Goal: Complete application form: Complete application form

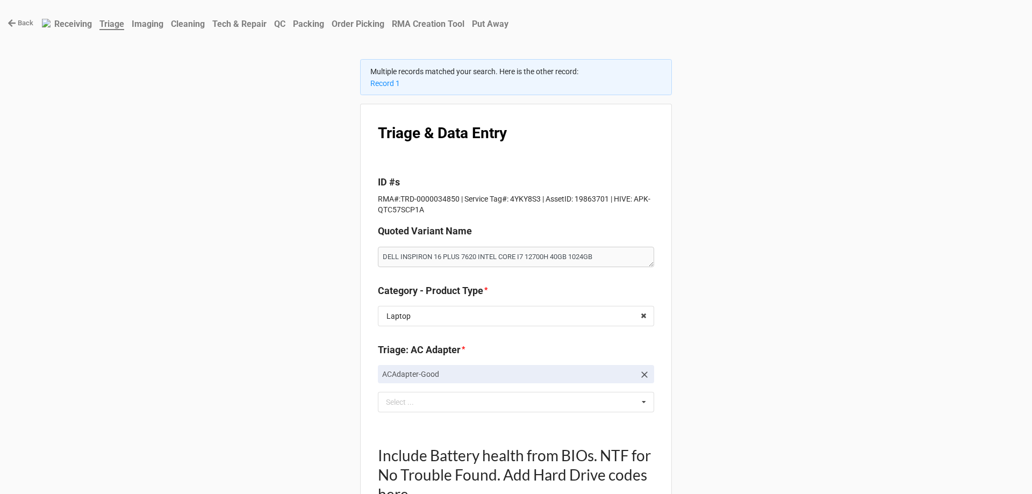
click at [369, 29] on b "Order Picking" at bounding box center [358, 24] width 53 height 10
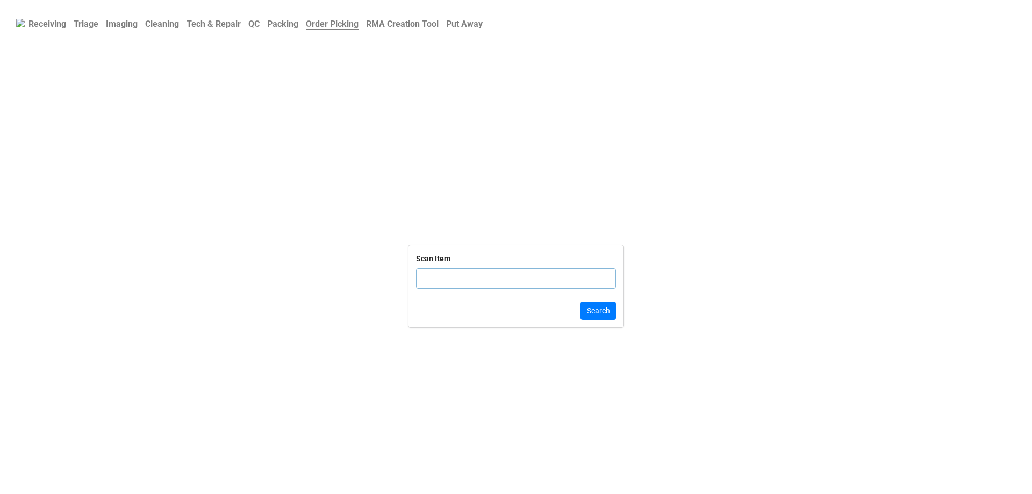
click at [511, 282] on input "text" at bounding box center [516, 278] width 200 height 20
click button "Search" at bounding box center [597, 311] width 35 height 18
click at [465, 276] on input "text" at bounding box center [516, 273] width 200 height 20
click button "Search" at bounding box center [597, 316] width 35 height 18
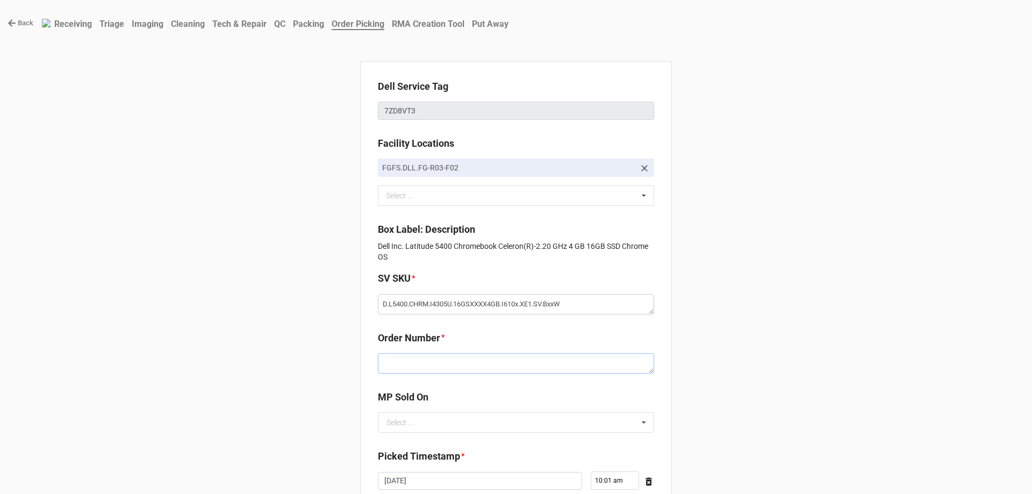
click at [397, 369] on textarea at bounding box center [516, 363] width 276 height 20
paste textarea "5034520"
type textarea "x"
type textarea "5034520"
drag, startPoint x: 445, startPoint y: 424, endPoint x: 441, endPoint y: 431, distance: 7.5
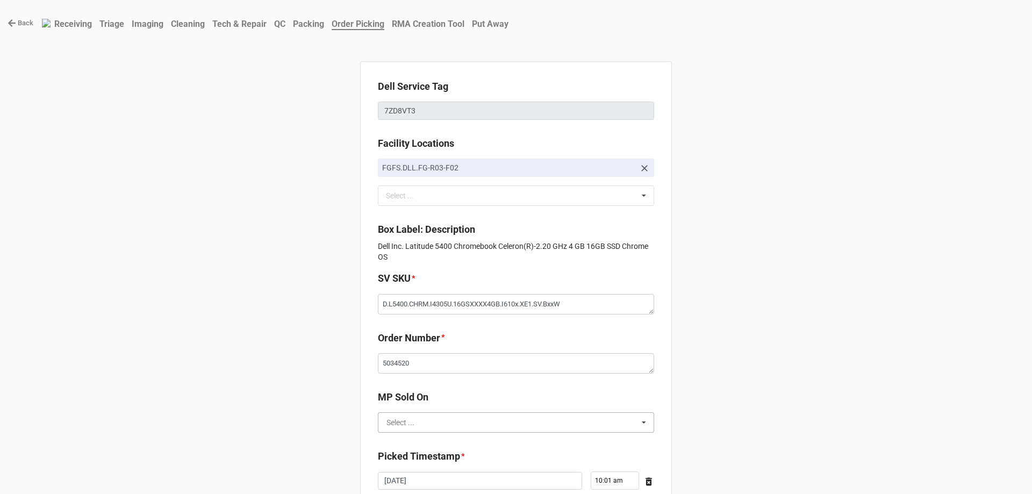
click at [444, 424] on input "text" at bounding box center [516, 422] width 275 height 19
click at [441, 432] on input "text" at bounding box center [516, 422] width 275 height 19
click at [439, 442] on div "D2C" at bounding box center [515, 442] width 275 height 20
type textarea "x"
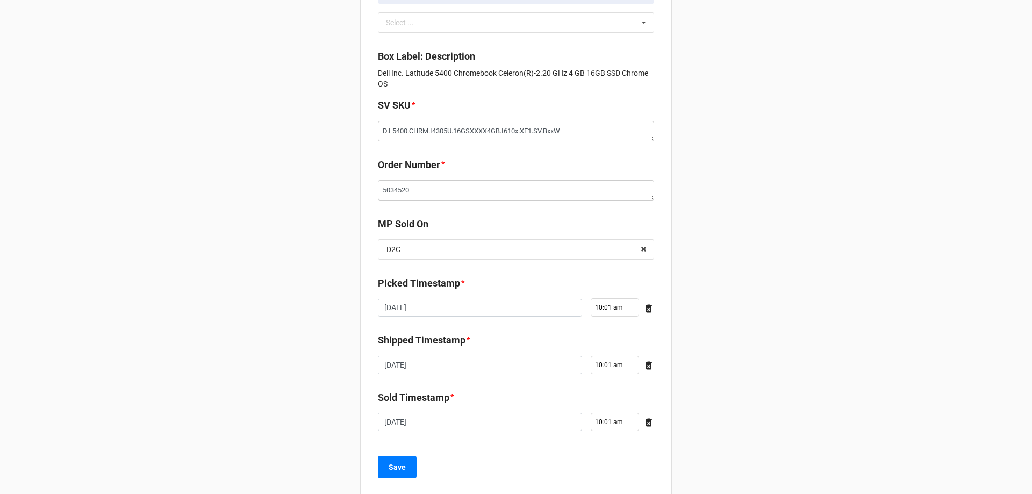
scroll to position [192, 0]
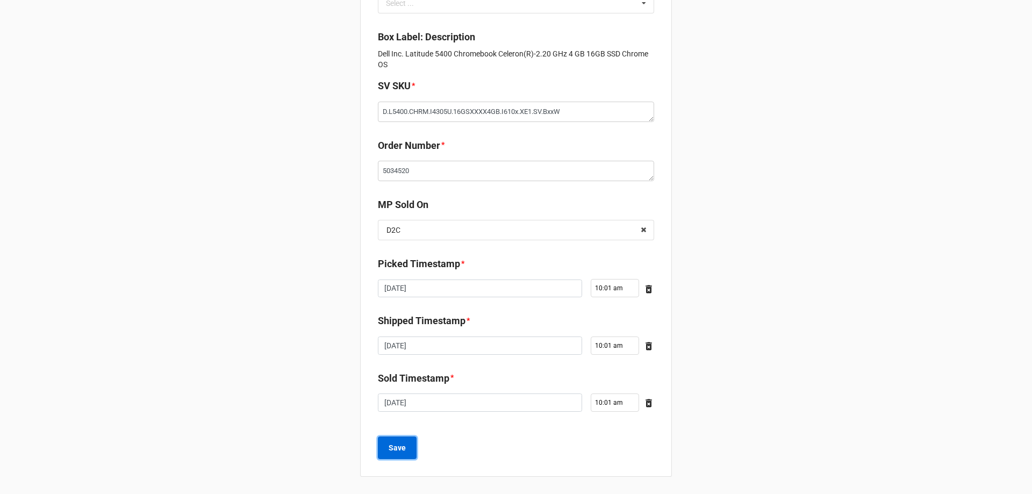
click at [413, 451] on button "Save" at bounding box center [397, 447] width 39 height 23
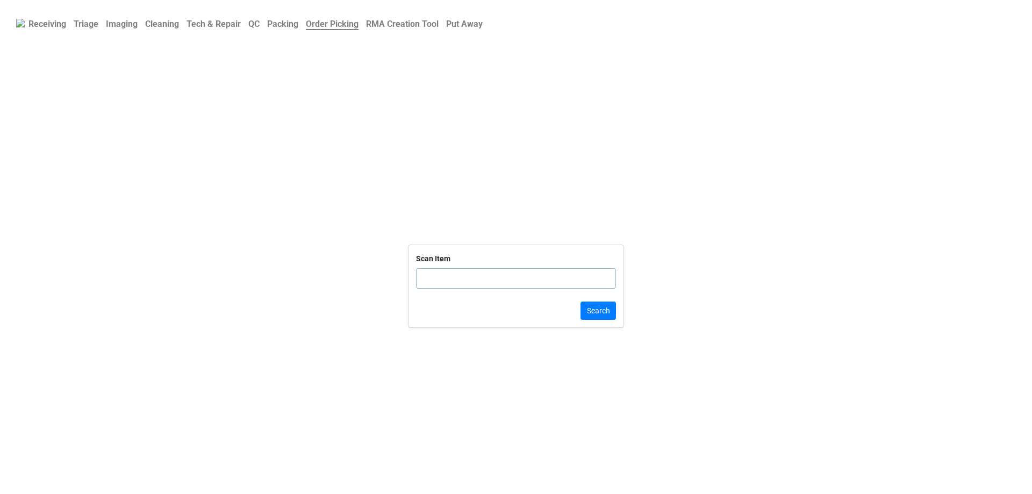
click at [495, 276] on input "text" at bounding box center [516, 278] width 200 height 20
click button "Search" at bounding box center [597, 311] width 35 height 18
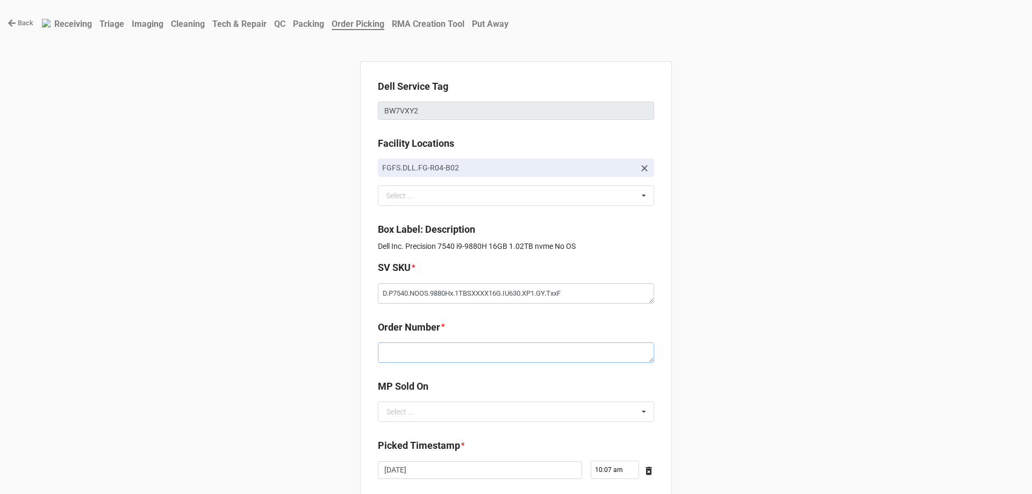
click at [454, 359] on textarea at bounding box center [516, 352] width 276 height 20
paste textarea "5034519"
type textarea "x"
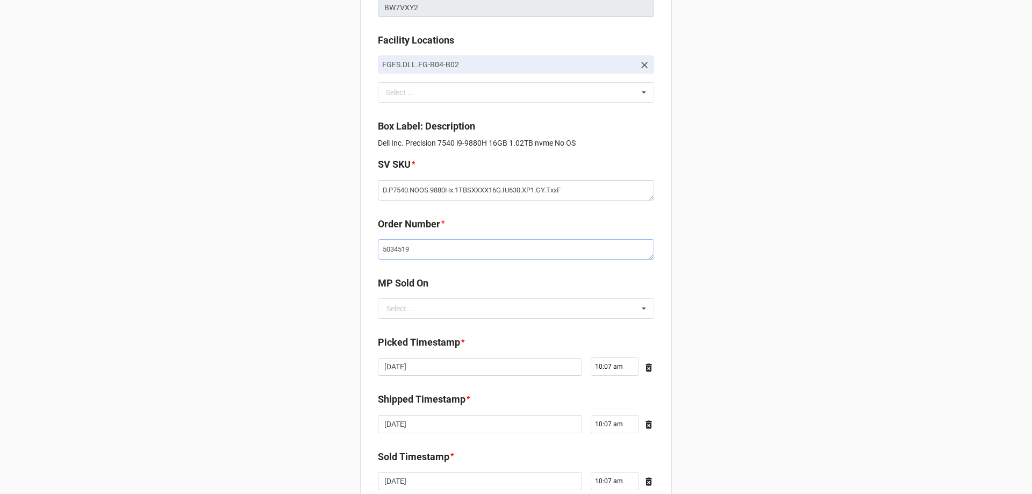
scroll to position [107, 0]
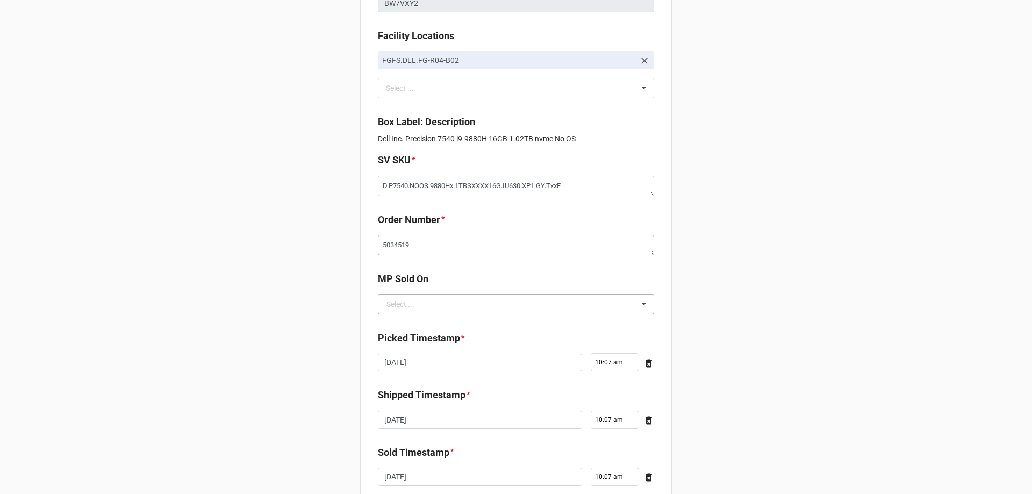
type textarea "5034519"
click at [410, 308] on div "Select ..." at bounding box center [400, 304] width 28 height 8
click at [410, 331] on div "D2C" at bounding box center [515, 324] width 275 height 20
type textarea "x"
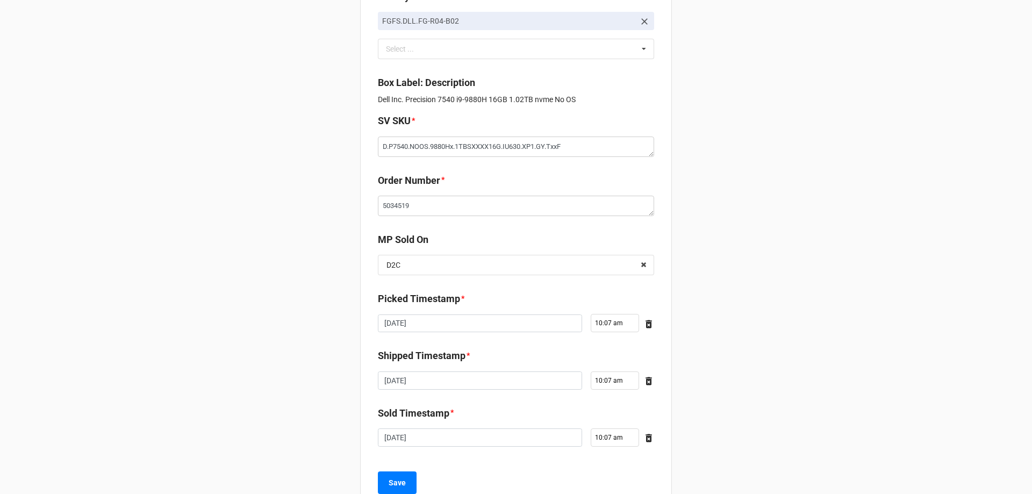
scroll to position [182, 0]
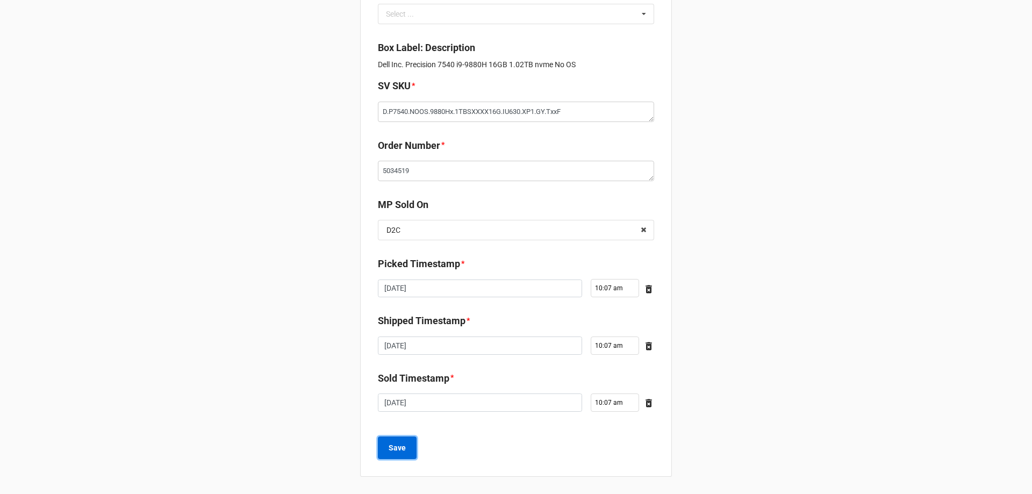
click at [391, 454] on button "Save" at bounding box center [397, 447] width 39 height 23
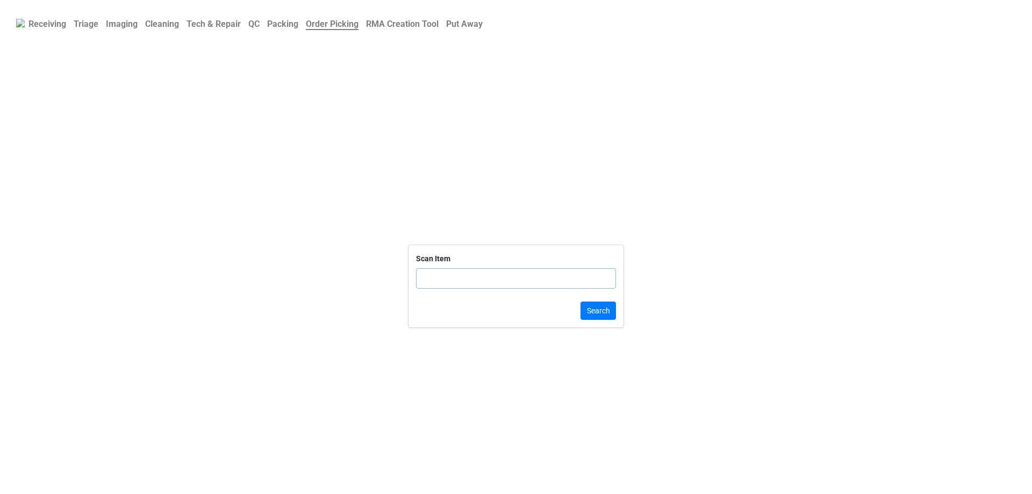
click at [528, 278] on input "text" at bounding box center [516, 278] width 200 height 20
click button "Search" at bounding box center [597, 311] width 35 height 18
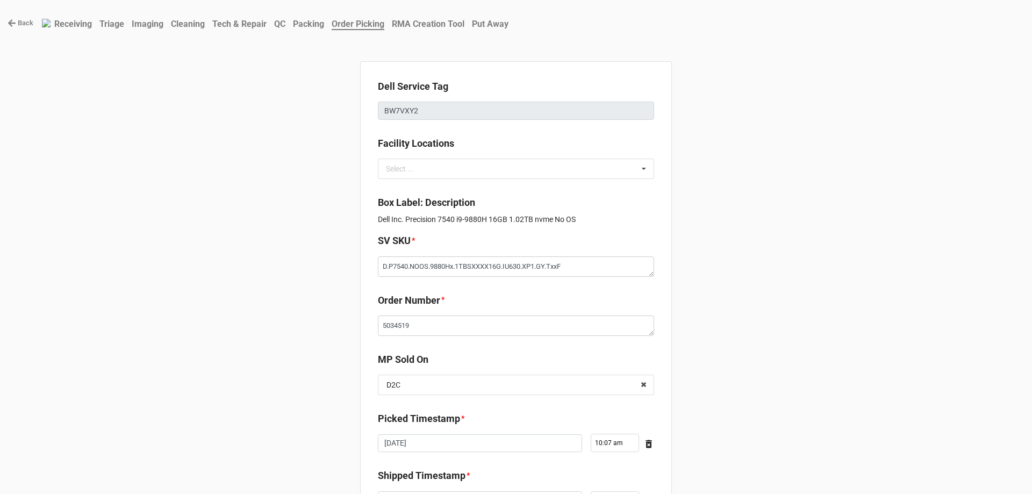
type textarea "x"
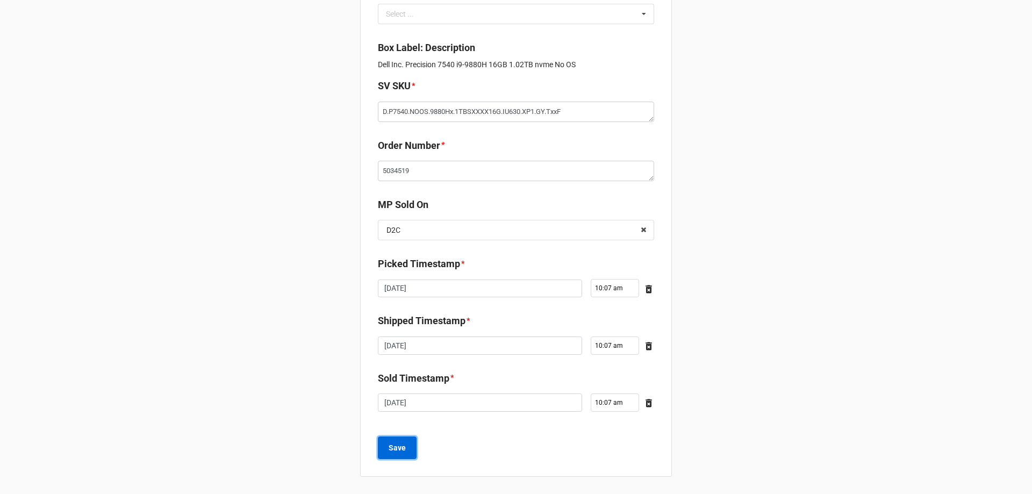
click at [389, 443] on b "Save" at bounding box center [397, 447] width 17 height 11
